Goal: Check status: Check status

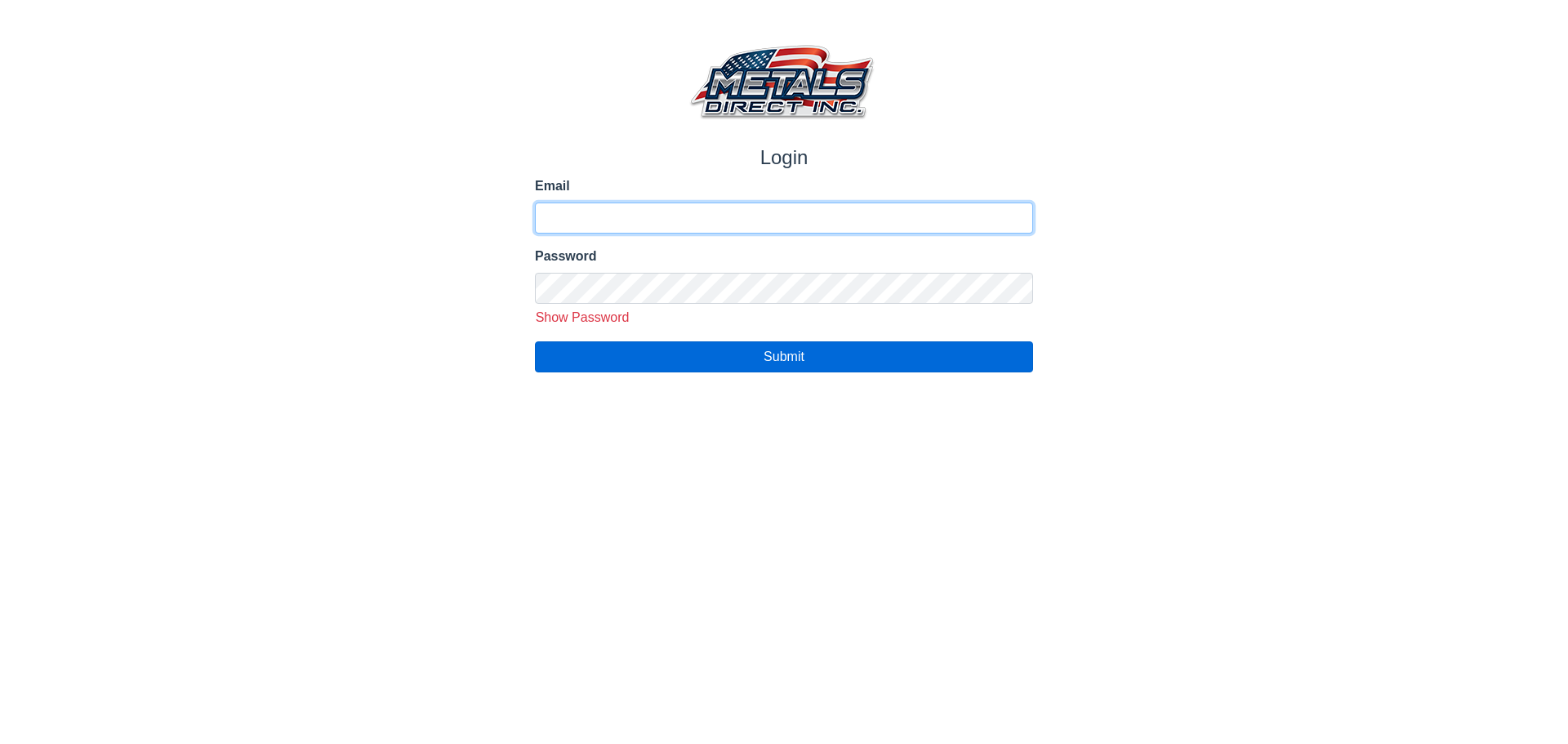
type input "**********"
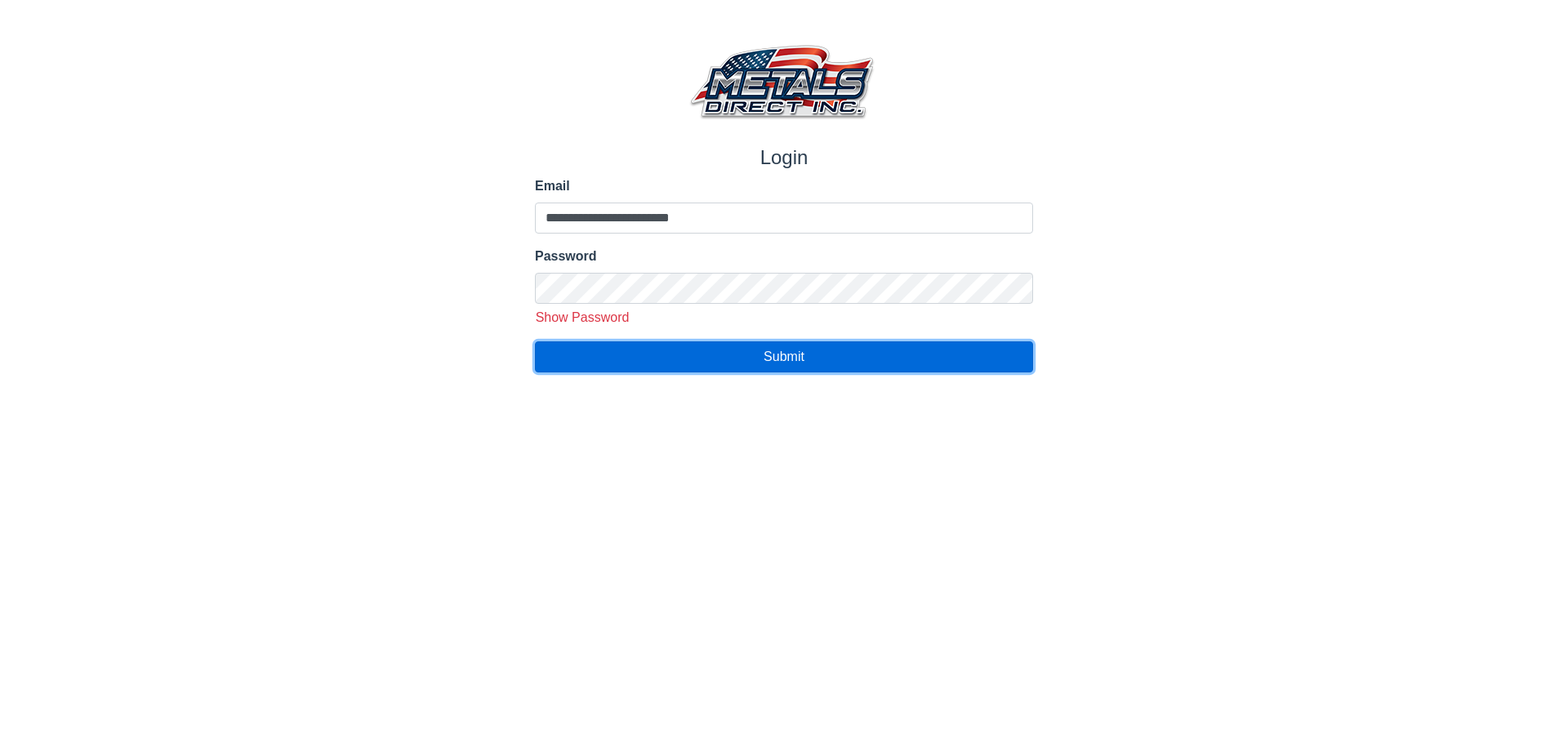
click at [701, 352] on button "Submit" at bounding box center [784, 357] width 498 height 31
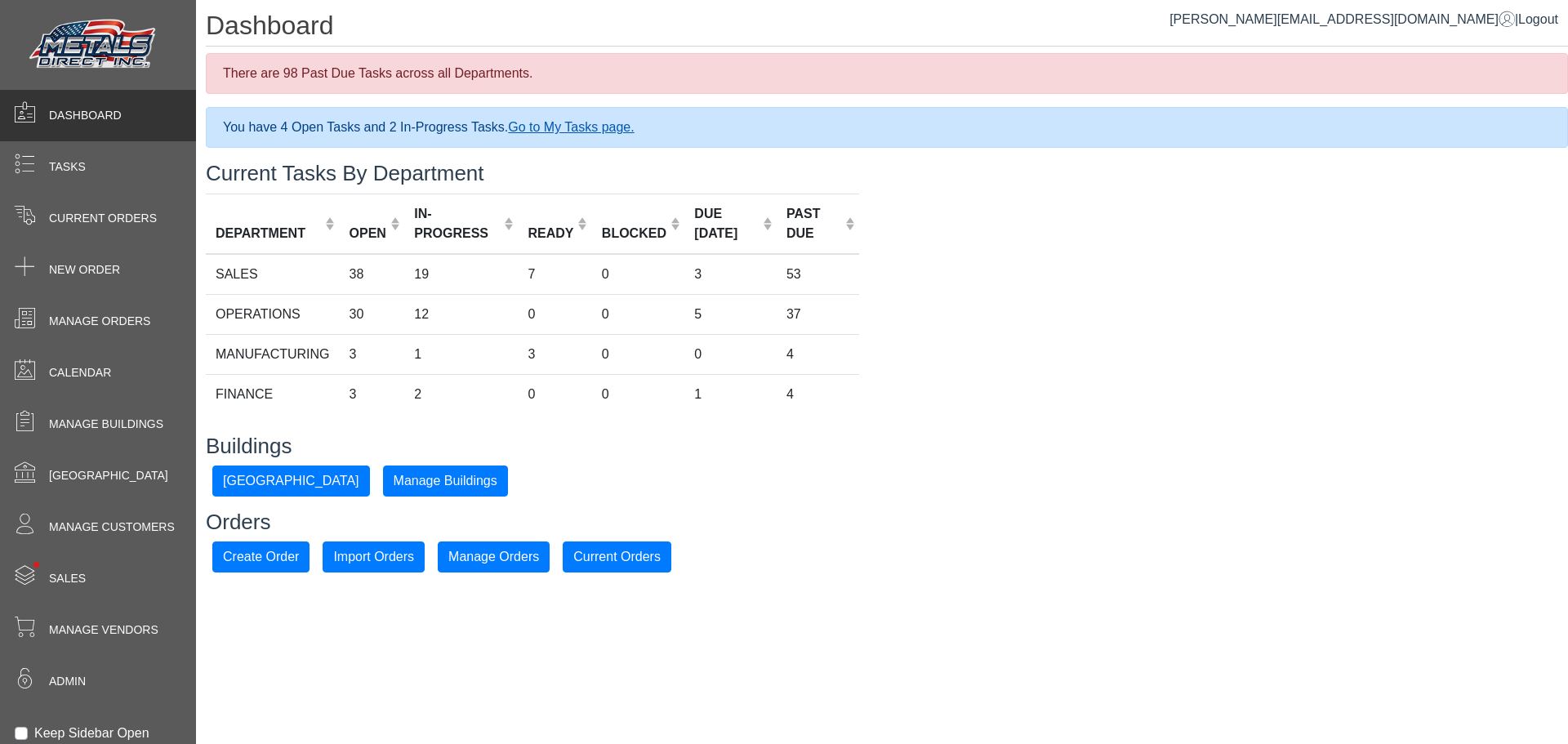
click at [591, 124] on link "Go to My Tasks page." at bounding box center [570, 126] width 125 height 14
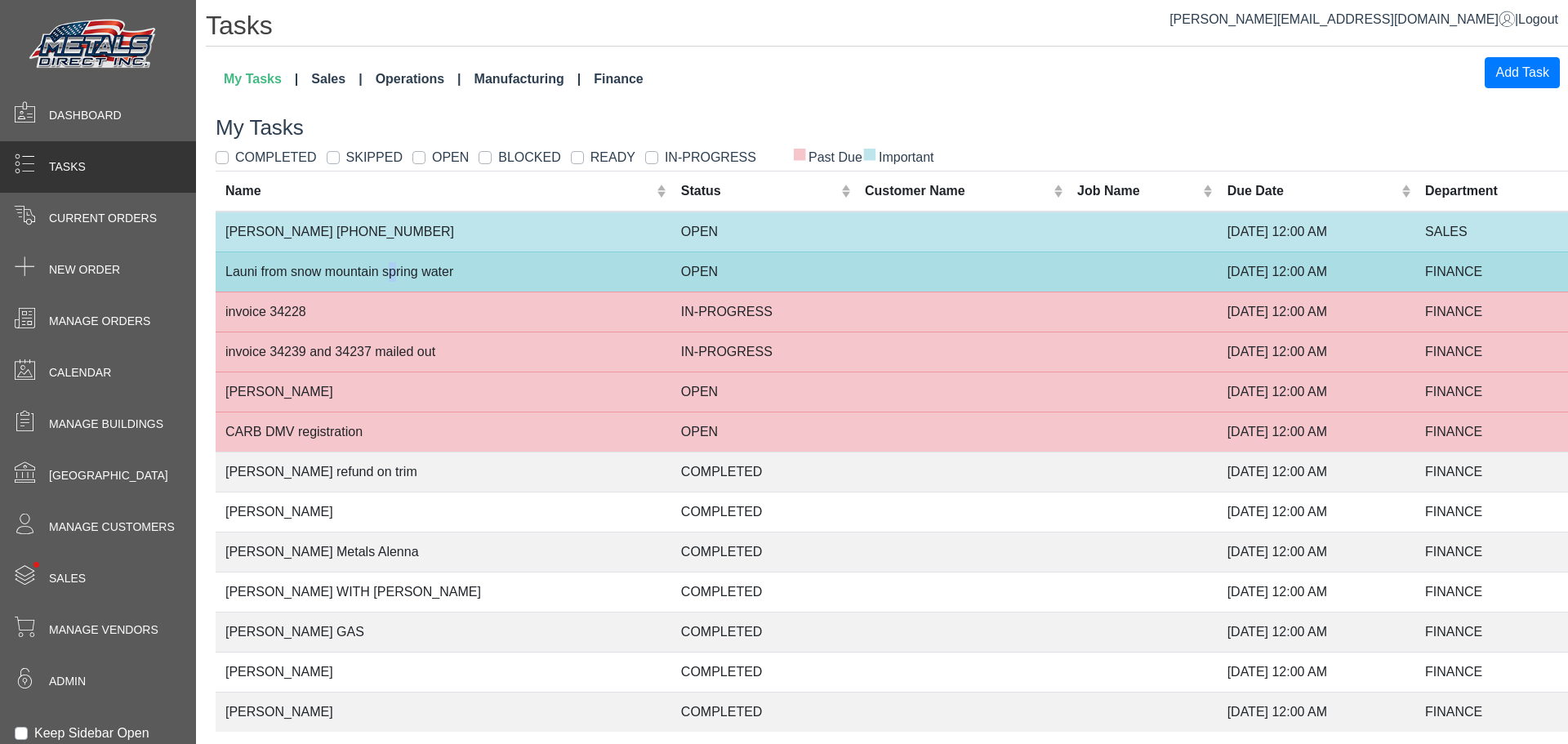
click at [393, 272] on td "Launi from snow mountain spring water" at bounding box center [443, 271] width 455 height 40
click at [524, 265] on td "Launi from snow mountain spring water" at bounding box center [443, 271] width 455 height 40
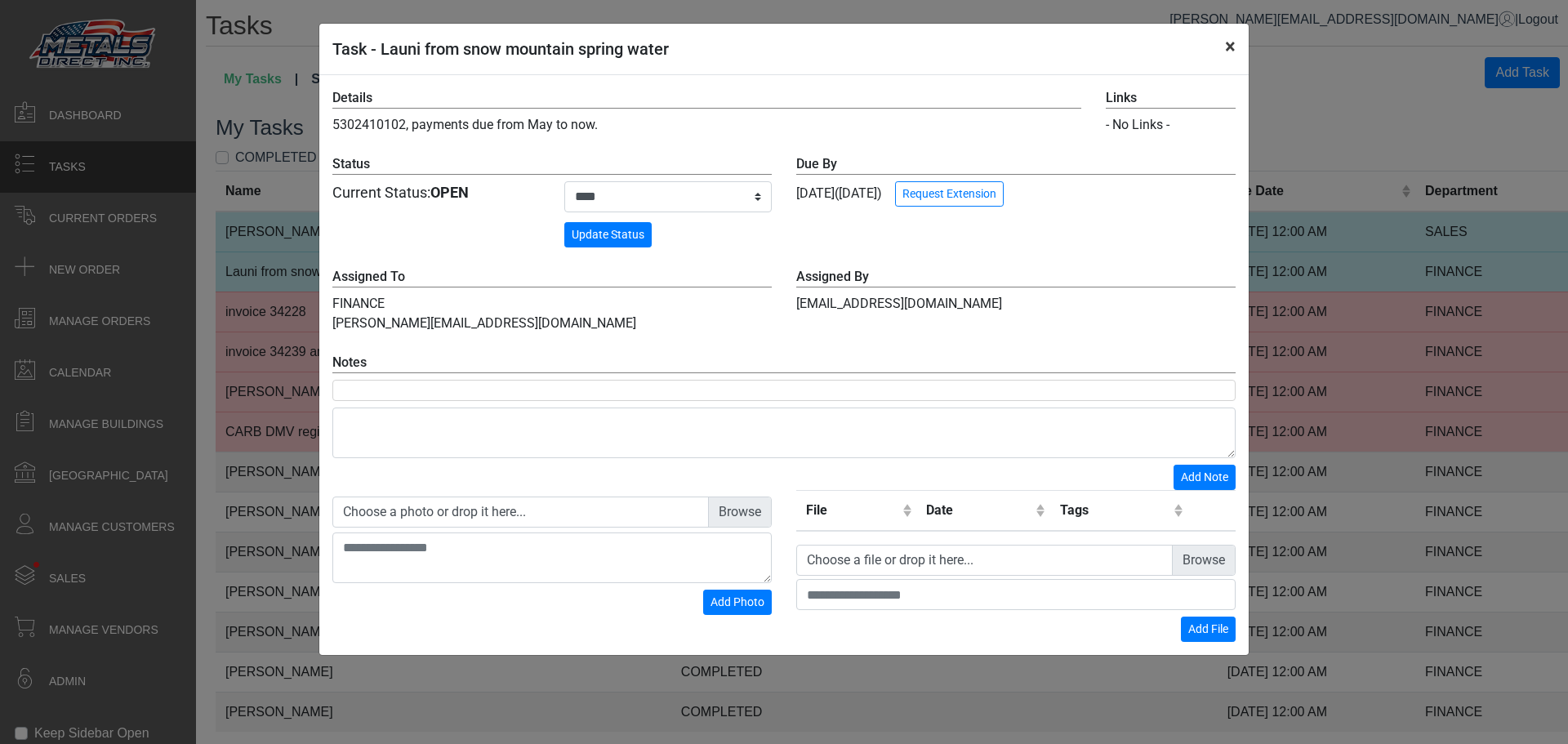
click at [1225, 51] on button "×" at bounding box center [1230, 46] width 37 height 46
